Goal: Task Accomplishment & Management: Manage account settings

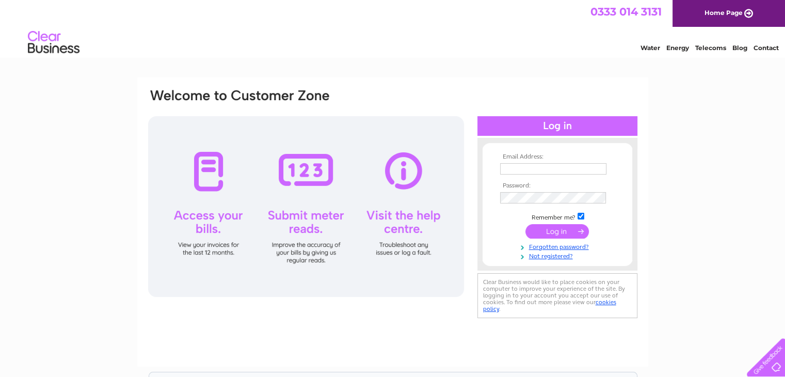
click at [525, 173] on input "text" at bounding box center [553, 168] width 106 height 11
type input "I"
type input "[EMAIL_ADDRESS][DOMAIN_NAME]"
click at [547, 259] on link "Not registered?" at bounding box center [558, 255] width 117 height 10
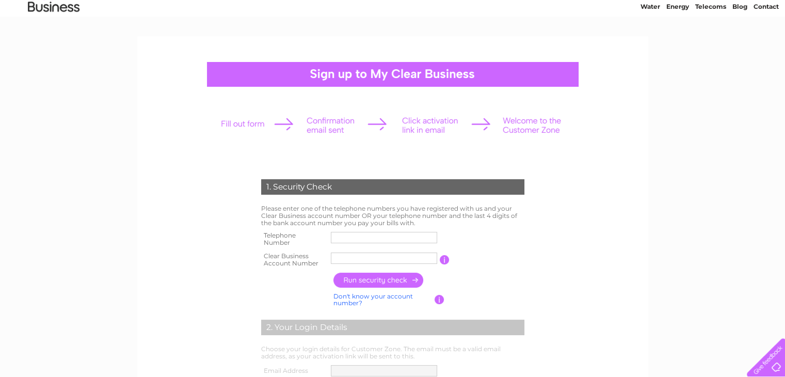
scroll to position [43, 0]
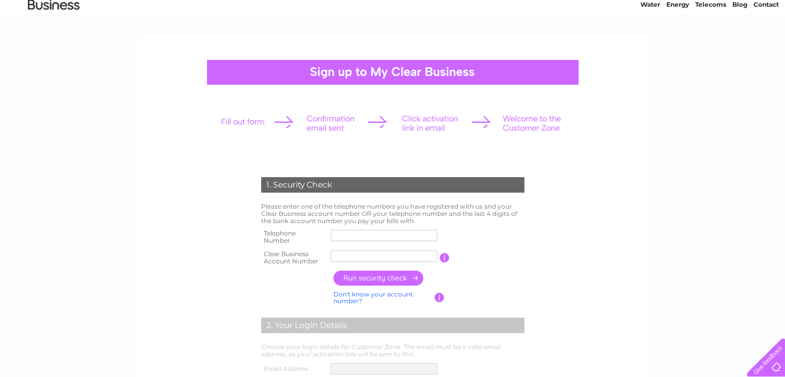
click at [379, 231] on input "text" at bounding box center [384, 235] width 106 height 11
type input "07533385338"
click at [358, 257] on input "text" at bounding box center [384, 255] width 106 height 11
type input "30323013"
click at [375, 275] on input "button" at bounding box center [379, 278] width 91 height 15
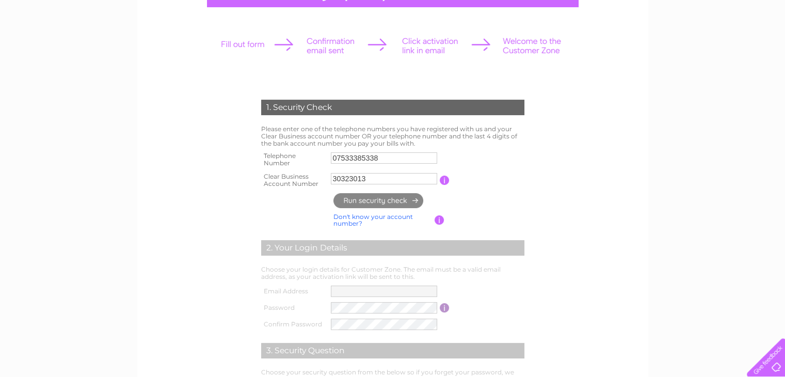
type input "**********"
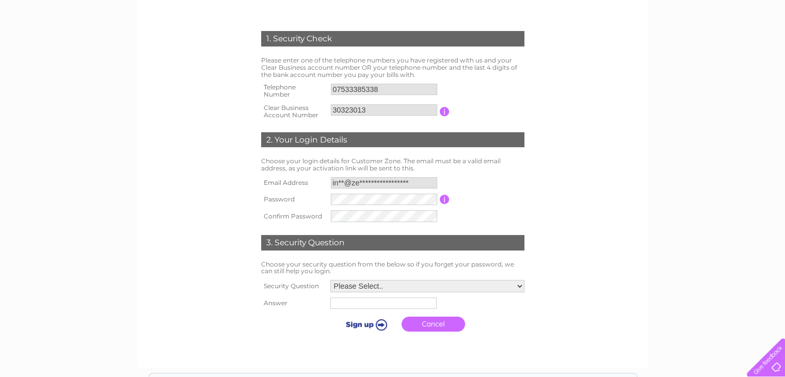
scroll to position [193, 0]
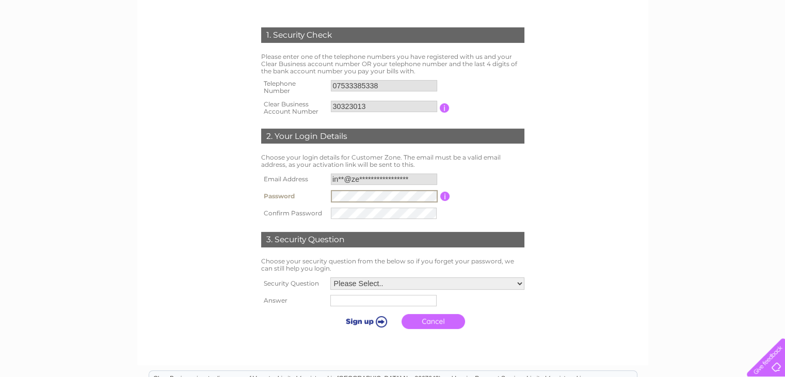
click at [448, 195] on input "button" at bounding box center [445, 196] width 10 height 9
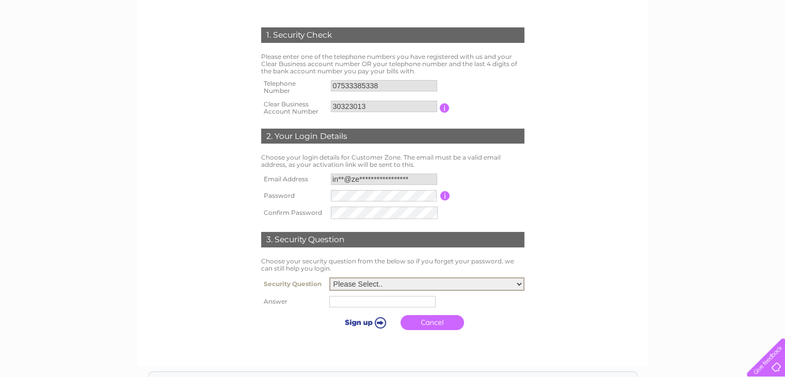
click at [512, 280] on select "Please Select.. In what town or city was your first job? In what town or city d…" at bounding box center [426, 283] width 195 height 13
select select "5"
click at [329, 276] on select "Please Select.. In what town or city was your first job? In what town or city d…" at bounding box center [426, 282] width 195 height 13
click at [363, 307] on tbody "Security Question Please Select.. In what town or city was your first job? In w…" at bounding box center [393, 304] width 269 height 60
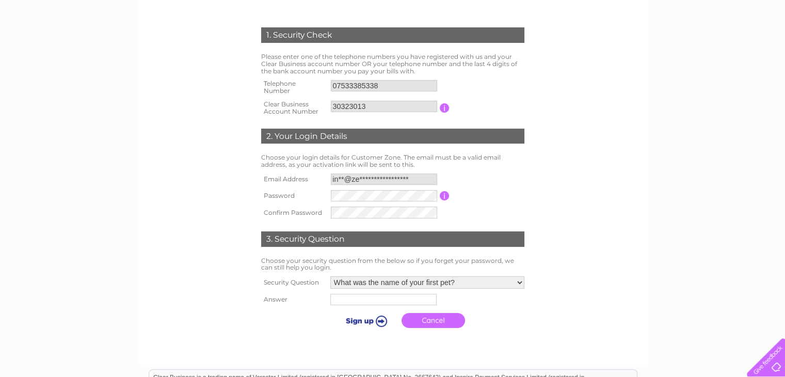
click at [363, 300] on input "text" at bounding box center [383, 299] width 106 height 11
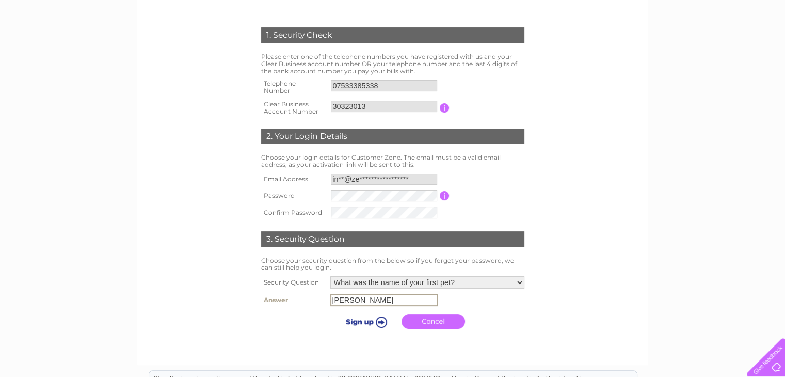
type input "Millie"
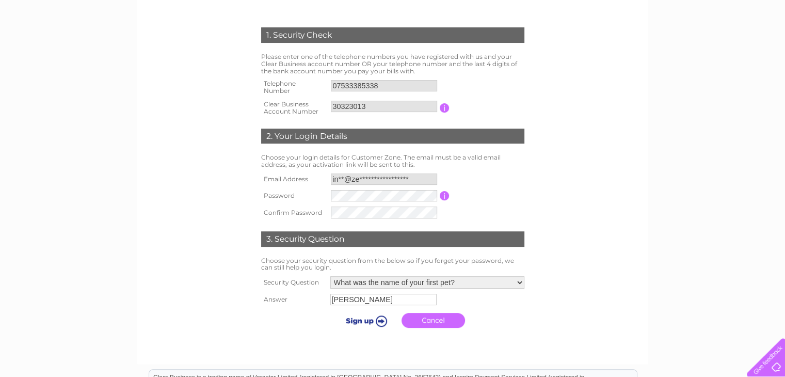
click at [381, 321] on input "submit" at bounding box center [365, 320] width 64 height 14
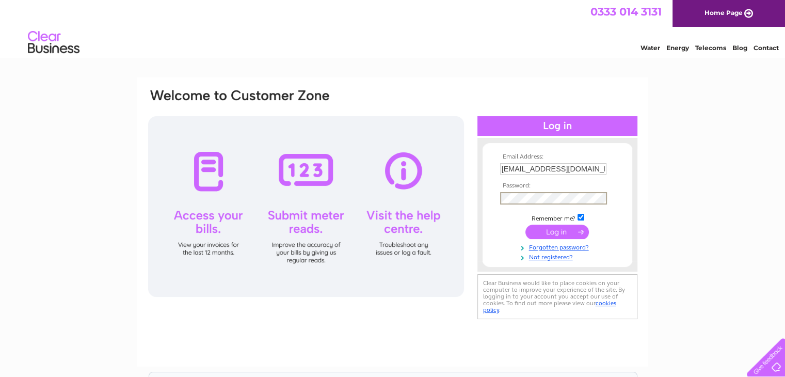
click at [526, 225] on input "submit" at bounding box center [558, 232] width 64 height 14
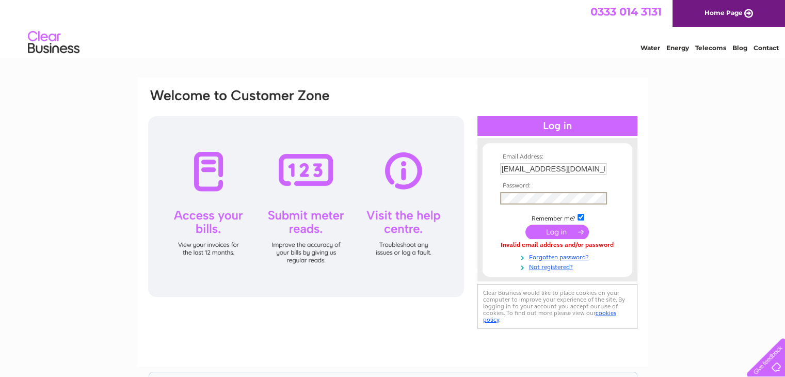
click at [526, 225] on input "submit" at bounding box center [558, 232] width 64 height 14
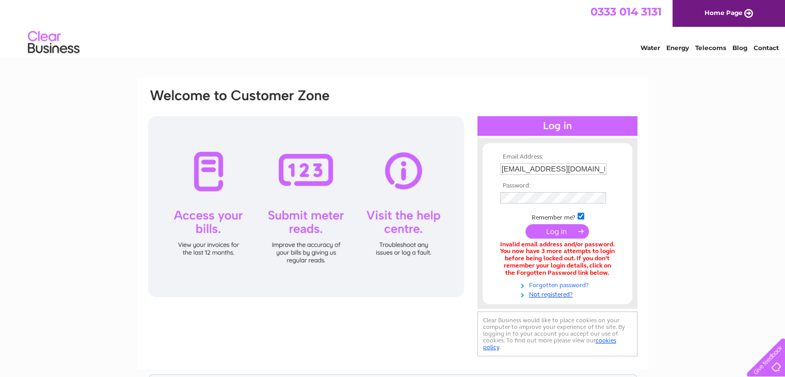
click at [564, 285] on link "Forgotten password?" at bounding box center [558, 284] width 117 height 10
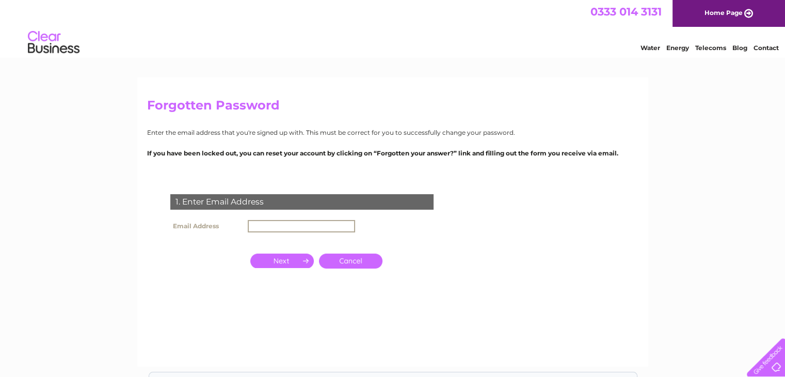
click at [312, 226] on input "text" at bounding box center [301, 226] width 107 height 12
type input "info@zeeratandoori.co.uk"
click at [281, 263] on input "button" at bounding box center [282, 261] width 64 height 14
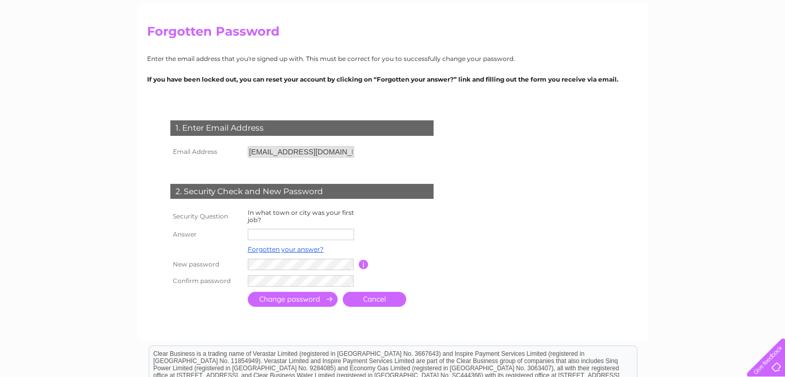
scroll to position [74, 0]
